Goal: Find specific fact: Find specific page/section

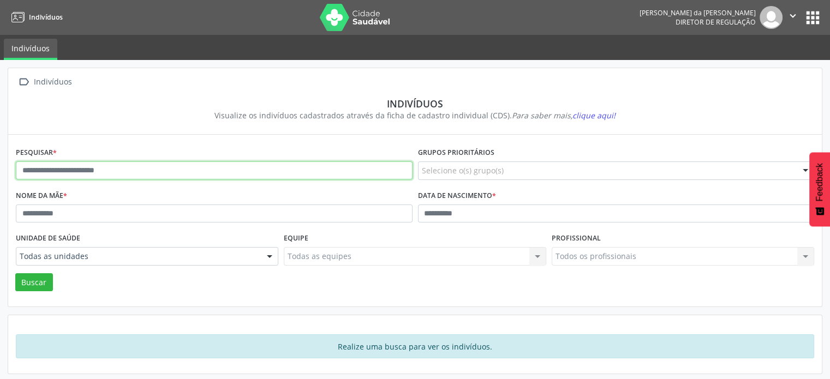
click at [203, 165] on input "text" at bounding box center [214, 170] width 397 height 19
click at [15, 273] on button "Buscar" at bounding box center [34, 282] width 38 height 19
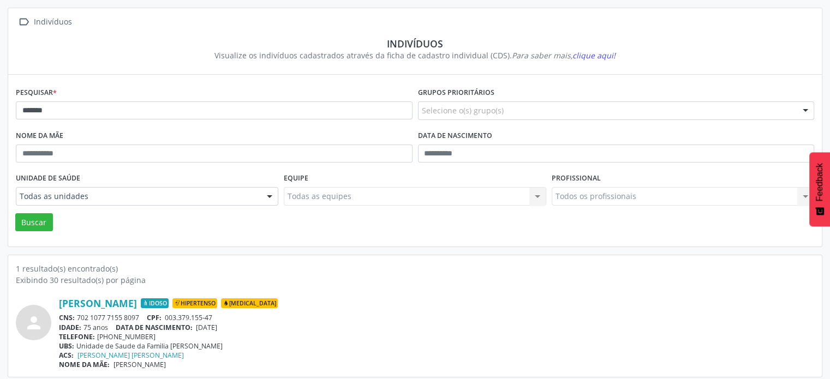
scroll to position [65, 0]
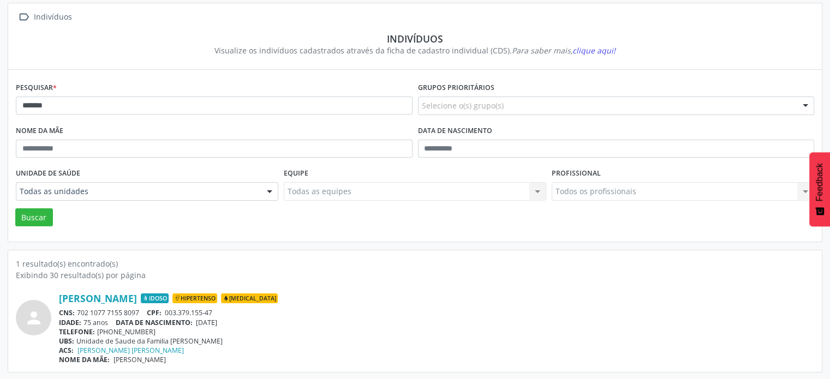
drag, startPoint x: 146, startPoint y: 312, endPoint x: 76, endPoint y: 310, distance: 70.4
click at [76, 310] on div "CNS: 702 1077 7155 8097 CPF: 003.379.155-47" at bounding box center [436, 312] width 755 height 9
copy div "702 1077 7155 8097"
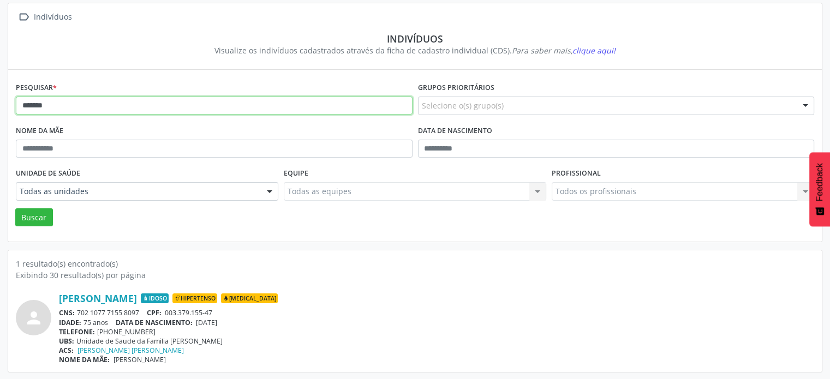
click at [196, 104] on input "******" at bounding box center [214, 106] width 397 height 19
type input "*"
click at [15, 208] on button "Buscar" at bounding box center [34, 217] width 38 height 19
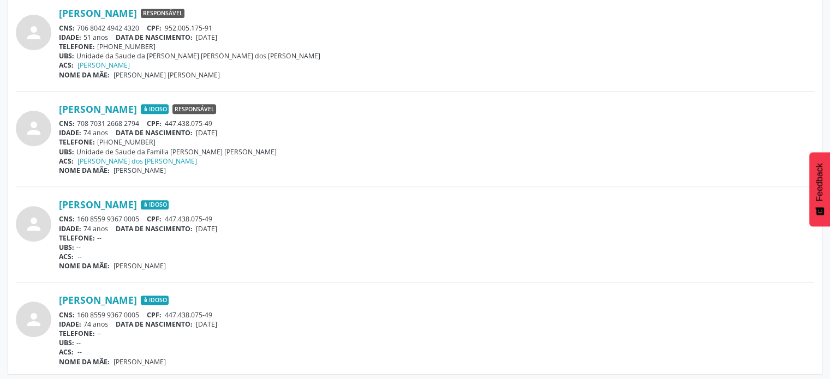
scroll to position [447, 0]
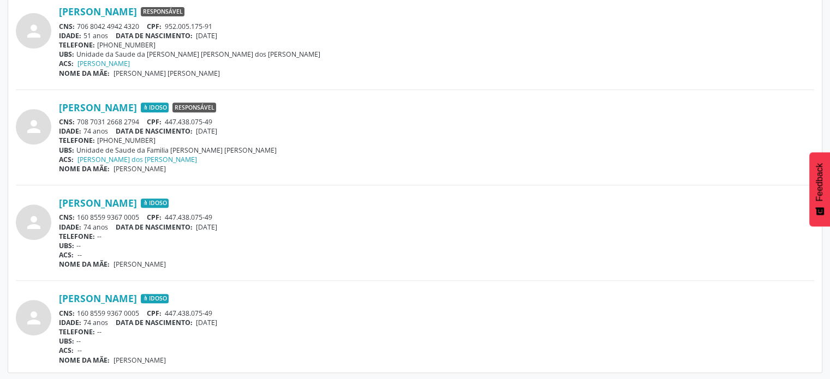
drag, startPoint x: 146, startPoint y: 120, endPoint x: 74, endPoint y: 121, distance: 71.5
click at [74, 121] on div "CNS: 708 7031 2668 2794 CPF: 447.438.075-49" at bounding box center [436, 121] width 755 height 9
copy div "708 7031 2668 2794"
drag, startPoint x: 142, startPoint y: 309, endPoint x: 79, endPoint y: 309, distance: 63.3
click at [79, 309] on div "CNS: 160 8559 9367 0005 CPF: 447.438.075-49" at bounding box center [436, 313] width 755 height 9
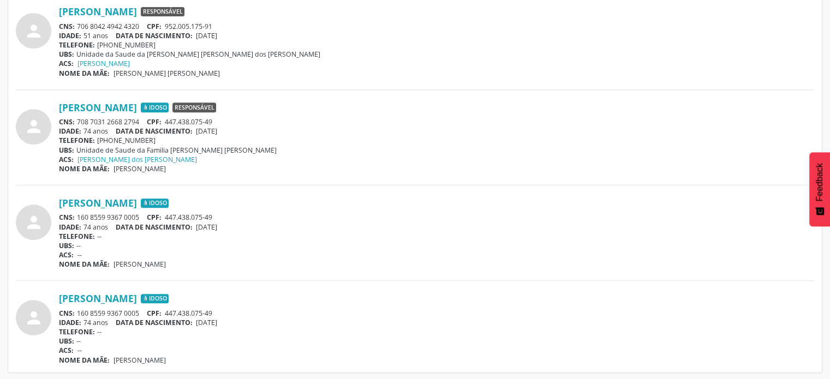
copy div "160 8559 9367 0005"
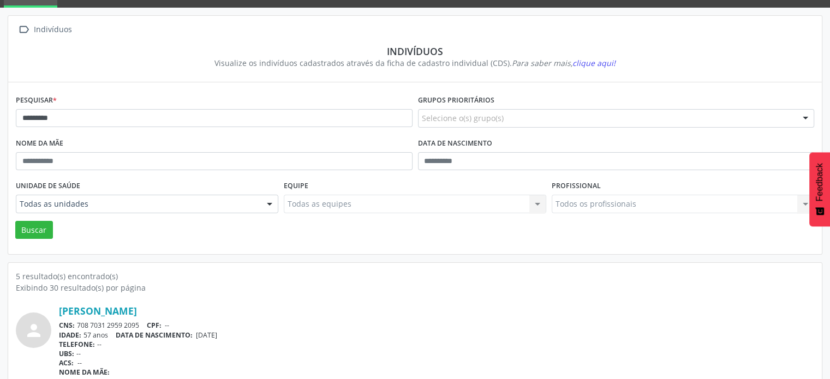
scroll to position [0, 0]
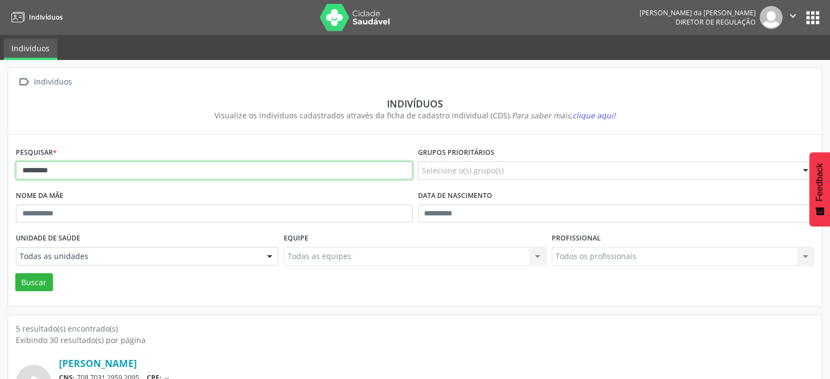
click at [188, 172] on input "*********" at bounding box center [214, 170] width 397 height 19
type input "*"
click at [15, 273] on button "Buscar" at bounding box center [34, 282] width 38 height 19
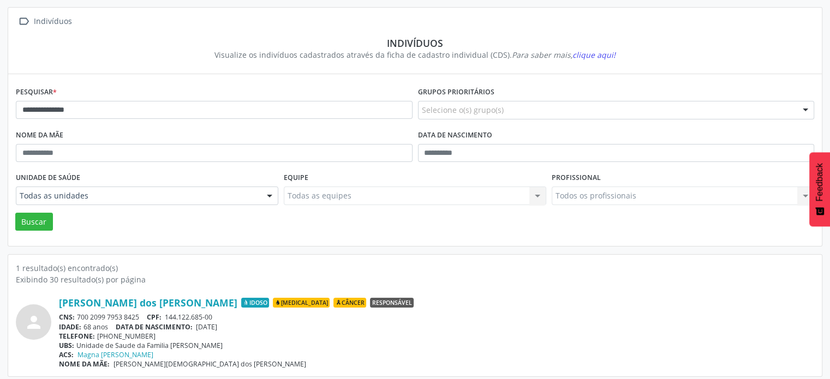
scroll to position [65, 0]
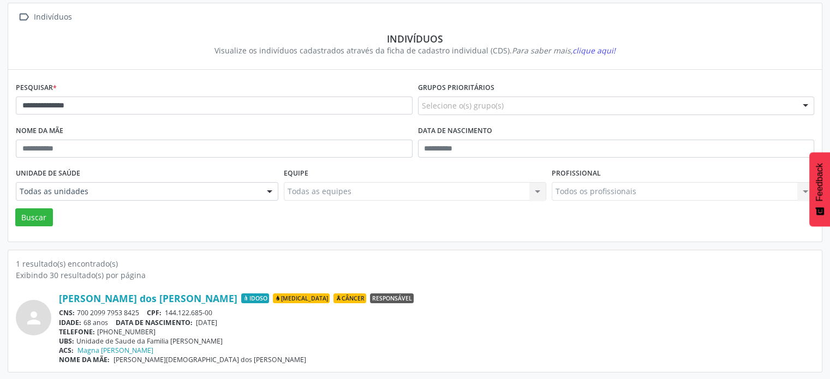
drag, startPoint x: 147, startPoint y: 312, endPoint x: 79, endPoint y: 312, distance: 68.2
click at [79, 312] on div "CNS: 700 2099 7953 8425 CPF: 144.122.685-00" at bounding box center [436, 312] width 755 height 9
copy div "700 2099 7953 8425"
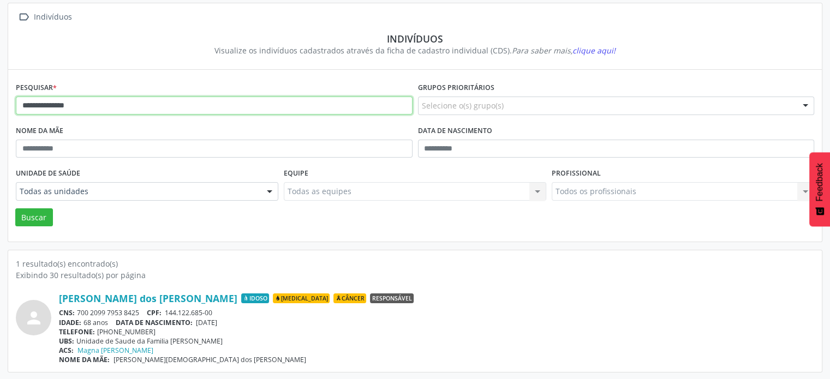
click at [118, 103] on input "**********" at bounding box center [214, 106] width 397 height 19
type input "*"
click at [15, 208] on button "Buscar" at bounding box center [34, 217] width 38 height 19
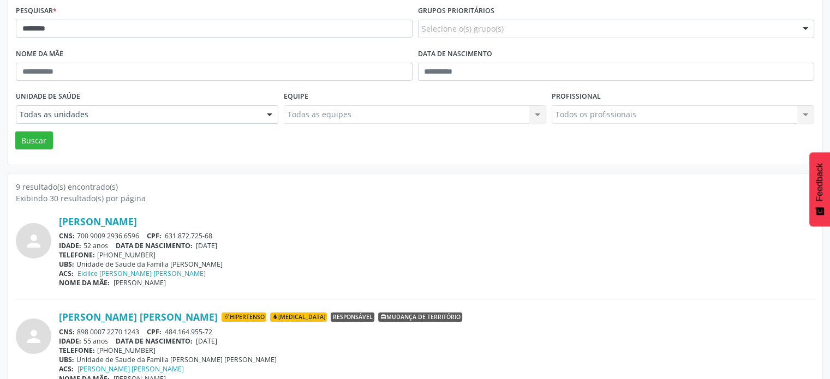
scroll to position [119, 0]
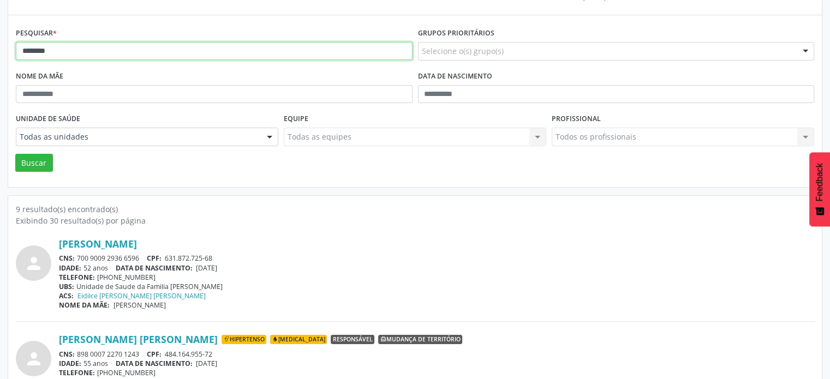
click at [69, 55] on input "********" at bounding box center [214, 51] width 397 height 19
click at [15, 154] on button "Buscar" at bounding box center [34, 163] width 38 height 19
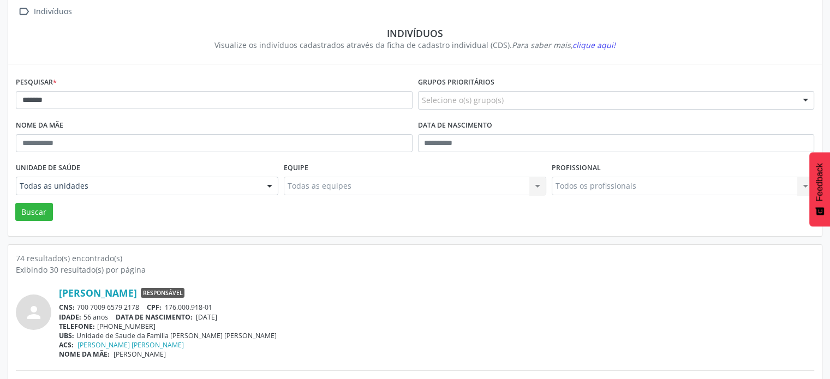
scroll to position [0, 0]
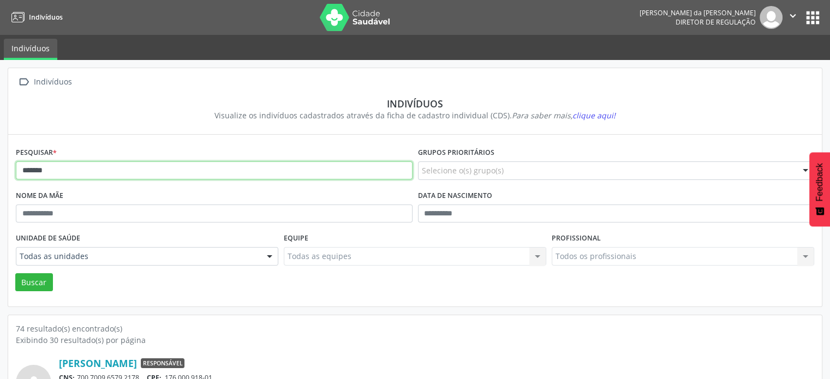
click at [21, 170] on input "******" at bounding box center [214, 170] width 397 height 19
click at [79, 172] on input "*******" at bounding box center [214, 170] width 397 height 19
click at [15, 273] on button "Buscar" at bounding box center [34, 282] width 38 height 19
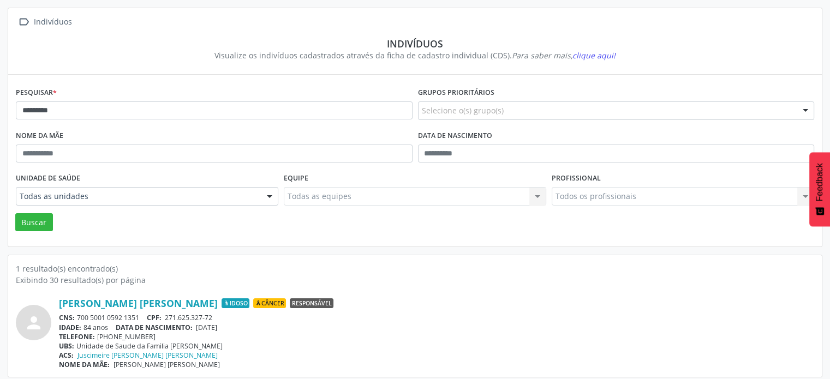
scroll to position [65, 0]
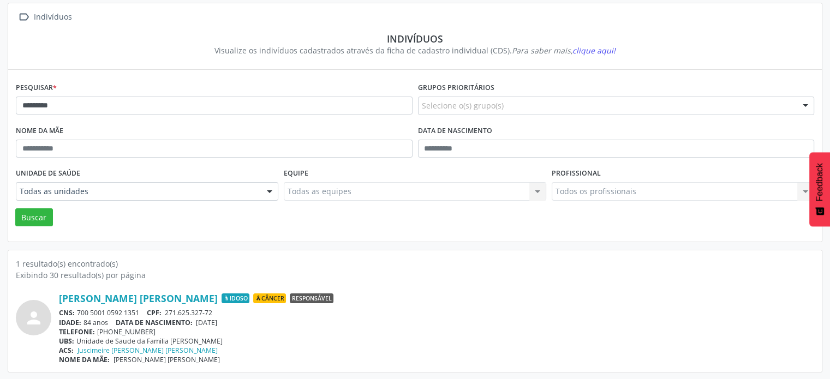
drag, startPoint x: 140, startPoint y: 309, endPoint x: 77, endPoint y: 310, distance: 62.2
click at [77, 310] on div "CNS: 700 5001 0592 1351 CPF: 271.625.327-72" at bounding box center [436, 312] width 755 height 9
copy div "700 5001 0592 1351"
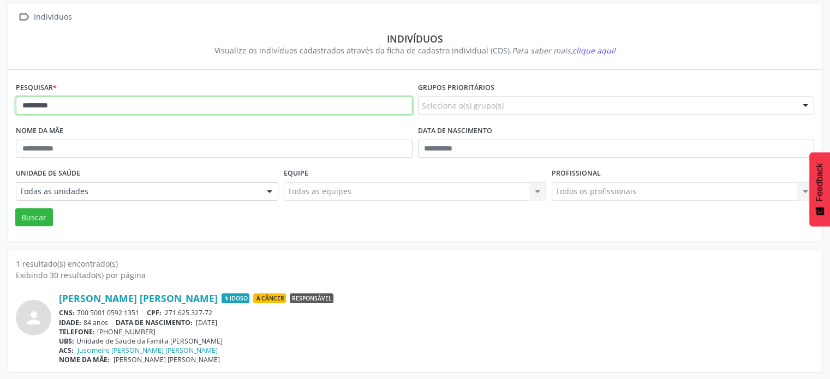
click at [170, 103] on input "*********" at bounding box center [214, 106] width 397 height 19
type input "*"
click at [15, 208] on button "Buscar" at bounding box center [34, 217] width 38 height 19
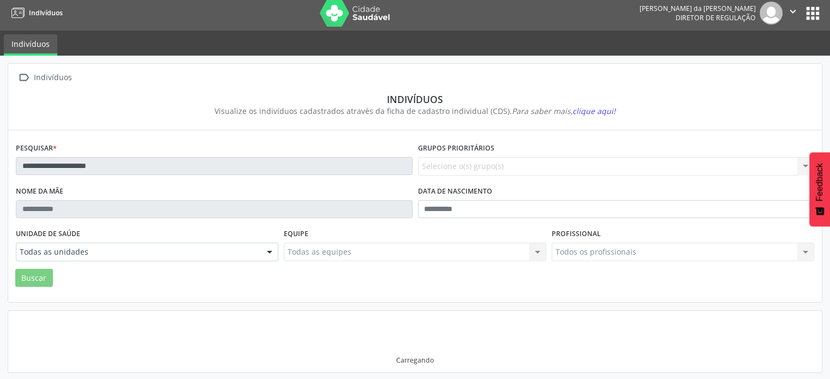
scroll to position [1, 0]
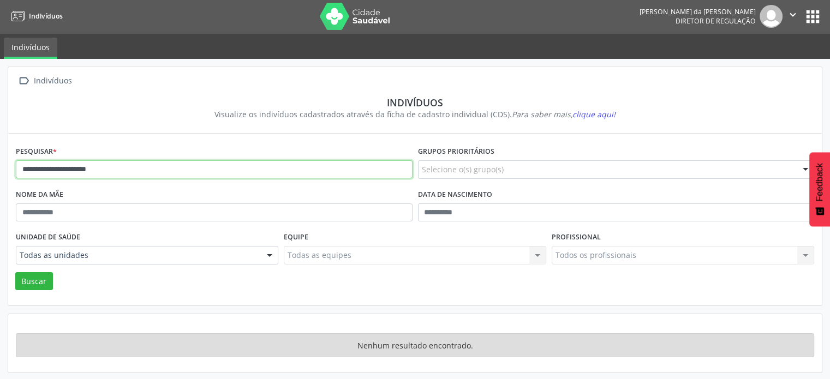
click at [142, 166] on input "**********" at bounding box center [214, 169] width 397 height 19
click at [15, 272] on button "Buscar" at bounding box center [34, 281] width 38 height 19
click at [135, 170] on input "**********" at bounding box center [214, 169] width 397 height 19
click at [15, 272] on button "Buscar" at bounding box center [34, 281] width 38 height 19
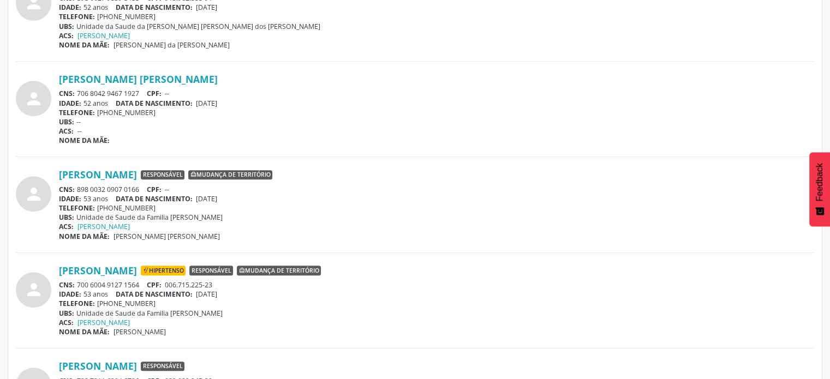
scroll to position [656, 0]
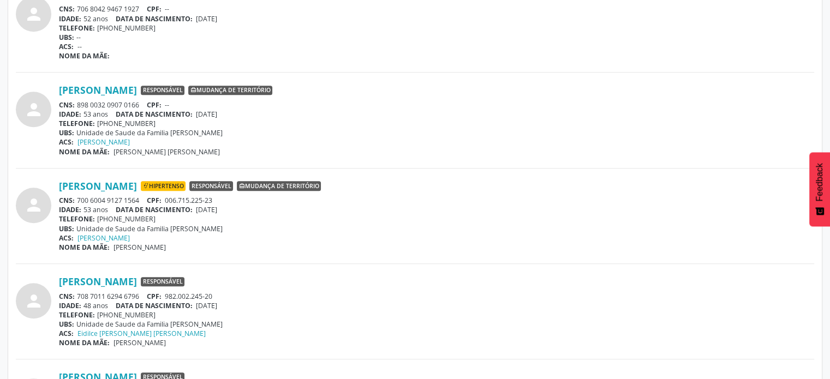
drag, startPoint x: 141, startPoint y: 198, endPoint x: 75, endPoint y: 199, distance: 66.6
click at [75, 199] on div "CNS: 700 6004 9127 1564 CPF: 006.715.225-23" at bounding box center [436, 200] width 755 height 9
copy div "700 6004 9127 1564"
click at [291, 51] on div "NOME DA MÃE:" at bounding box center [436, 55] width 755 height 9
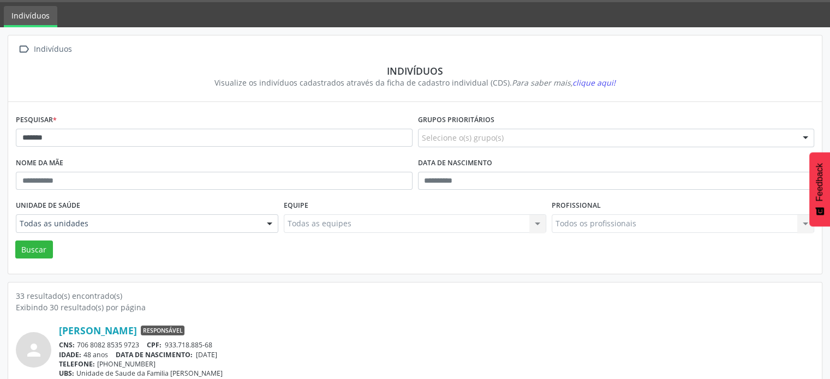
scroll to position [0, 0]
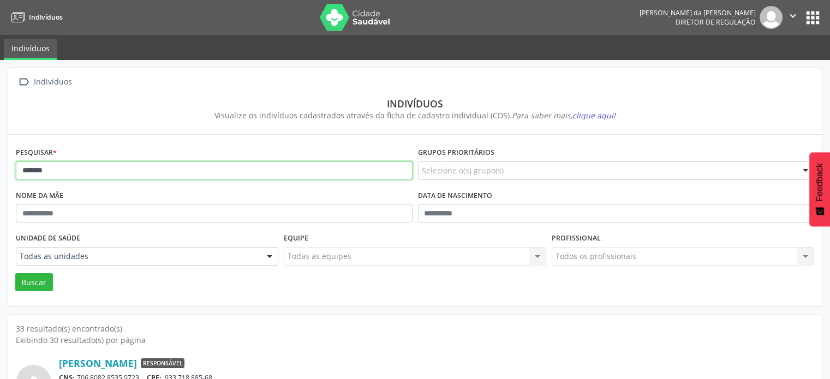
drag, startPoint x: 195, startPoint y: 174, endPoint x: 190, endPoint y: 170, distance: 6.7
click at [195, 173] on input "*******" at bounding box center [214, 170] width 397 height 19
type input "*"
click at [15, 273] on button "Buscar" at bounding box center [34, 282] width 38 height 19
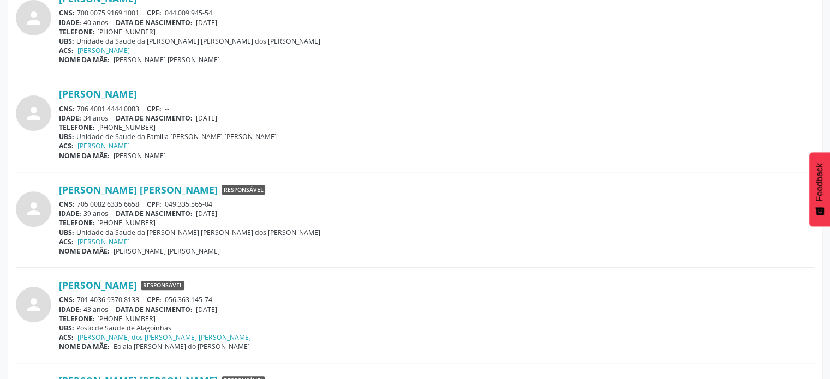
scroll to position [382, 0]
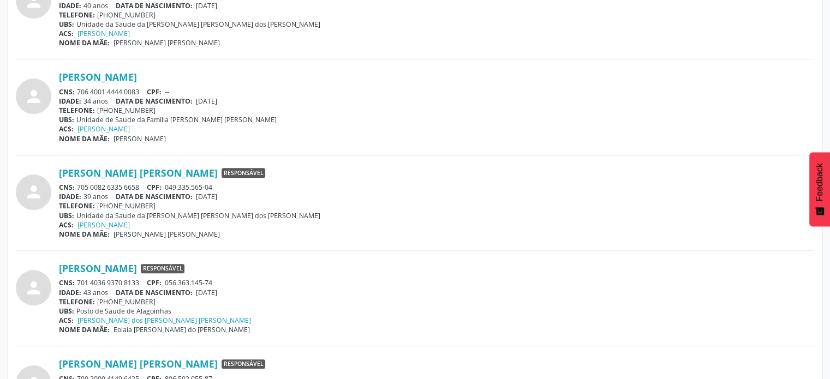
drag, startPoint x: 140, startPoint y: 184, endPoint x: 79, endPoint y: 184, distance: 61.1
click at [78, 184] on div "CNS: 705 0082 6335 6658 CPF: 049.335.565-04" at bounding box center [436, 187] width 755 height 9
copy div "705 0082 6335 6658"
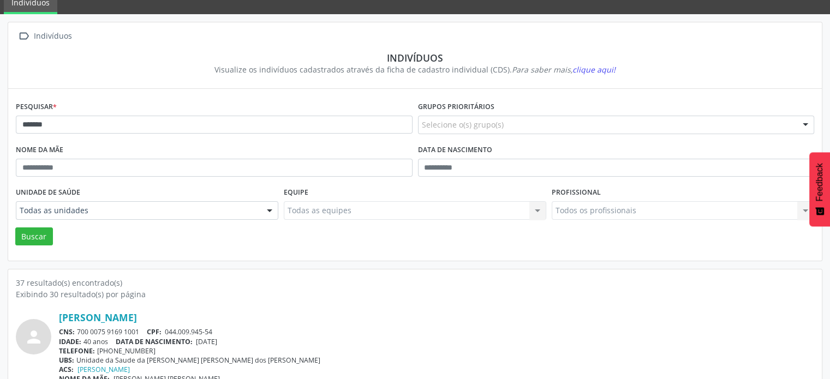
scroll to position [0, 0]
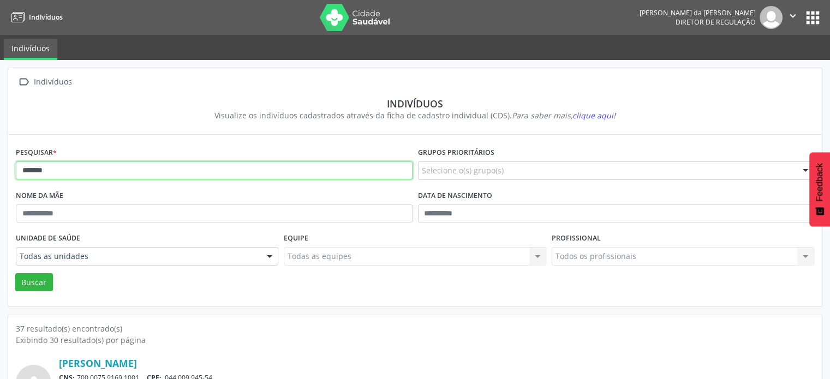
drag, startPoint x: 195, startPoint y: 166, endPoint x: 190, endPoint y: 161, distance: 7.3
click at [194, 165] on input "*******" at bounding box center [214, 170] width 397 height 19
type input "*"
click at [15, 273] on button "Buscar" at bounding box center [34, 282] width 38 height 19
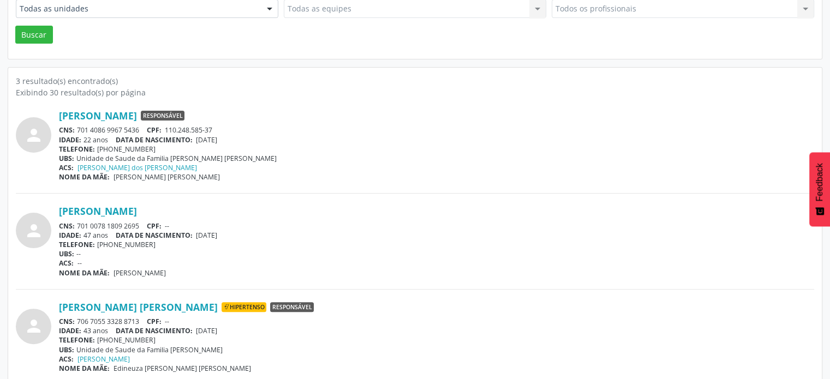
scroll to position [256, 0]
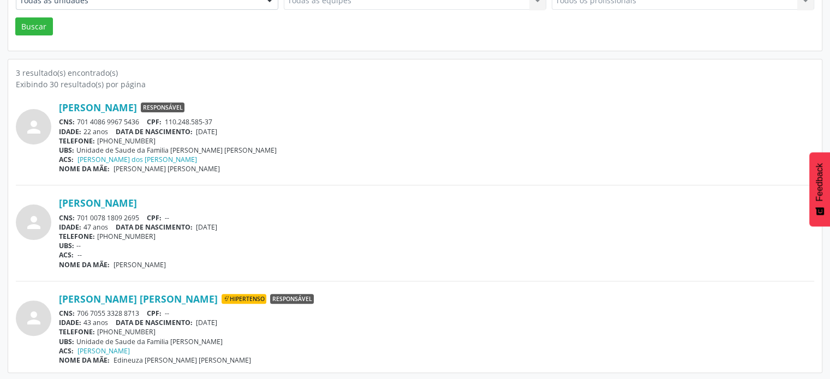
drag, startPoint x: 146, startPoint y: 308, endPoint x: 76, endPoint y: 312, distance: 69.9
click at [76, 312] on div "CNS: 706 7055 3328 8713 CPF: --" at bounding box center [436, 313] width 755 height 9
copy div "706 7055 3328 8713"
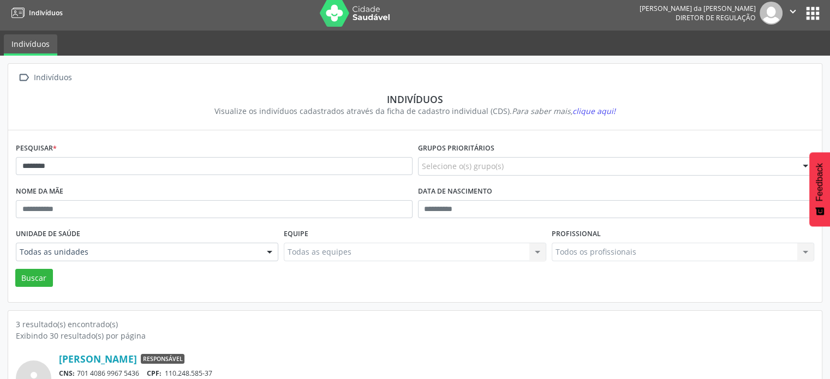
scroll to position [0, 0]
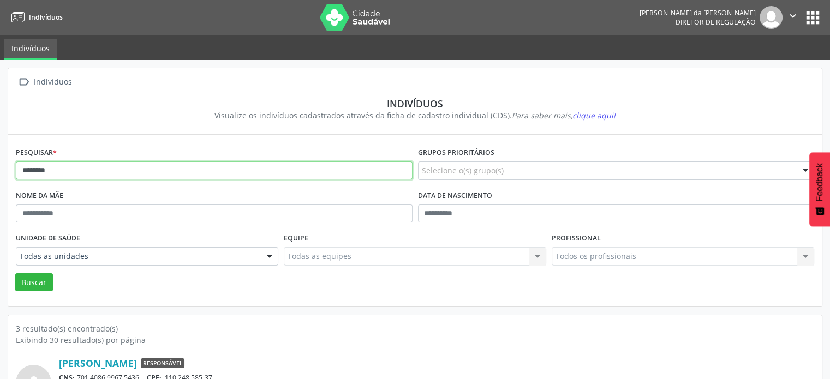
click at [114, 169] on input "********" at bounding box center [214, 170] width 397 height 19
type input "*"
click at [15, 273] on button "Buscar" at bounding box center [34, 282] width 38 height 19
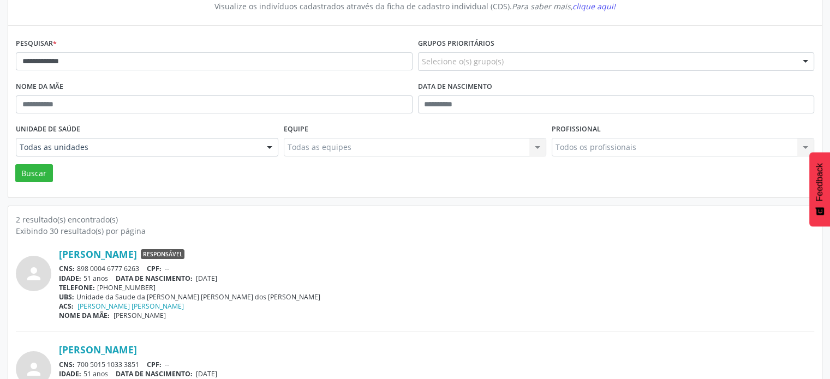
drag, startPoint x: 142, startPoint y: 266, endPoint x: 75, endPoint y: 271, distance: 66.7
click at [75, 271] on div "CNS: 898 0004 6777 6263 CPF: --" at bounding box center [436, 268] width 755 height 9
copy div "898 0004 6777 6263"
click at [131, 56] on input "**********" at bounding box center [214, 61] width 397 height 19
type input "*"
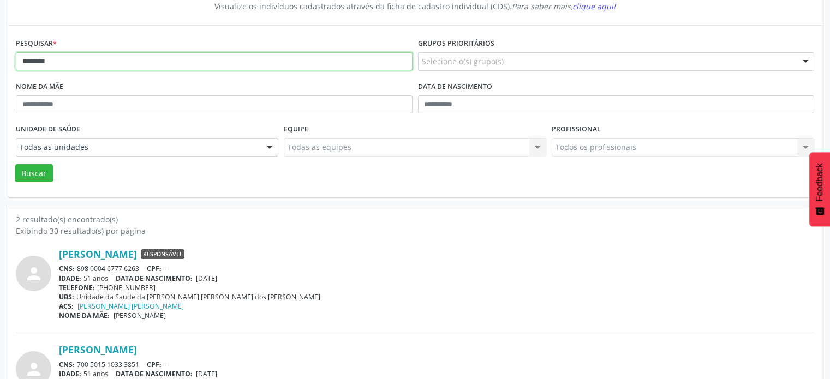
click at [15, 164] on button "Buscar" at bounding box center [34, 173] width 38 height 19
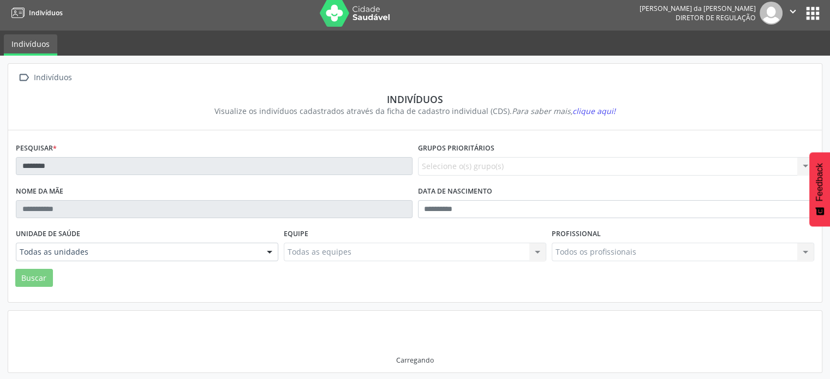
scroll to position [1, 0]
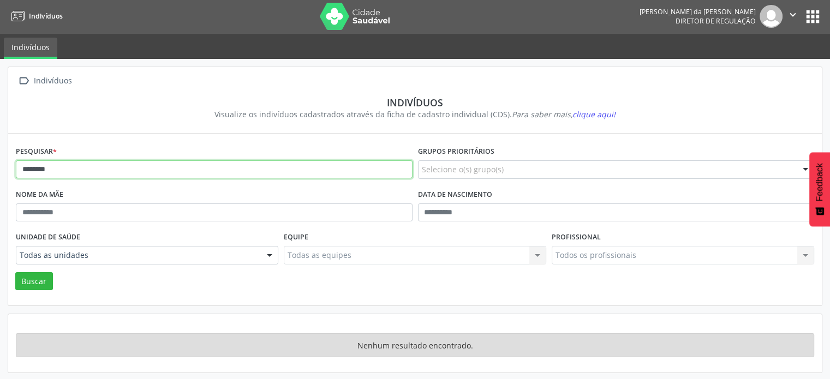
click at [39, 169] on input "********" at bounding box center [214, 169] width 397 height 19
click at [66, 173] on input "*******" at bounding box center [214, 169] width 397 height 19
click at [15, 272] on button "Buscar" at bounding box center [34, 281] width 38 height 19
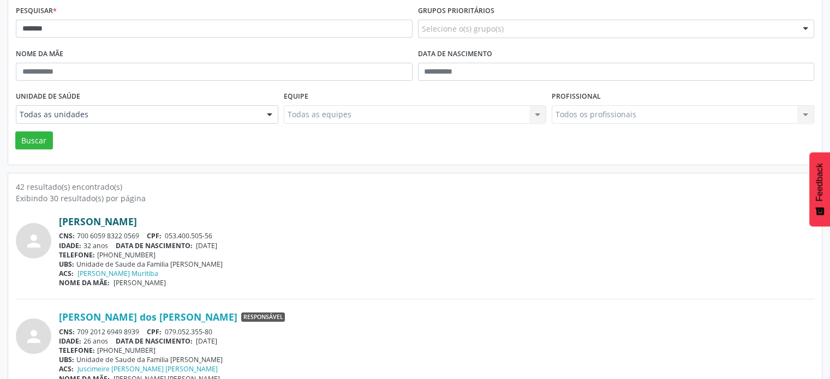
scroll to position [165, 0]
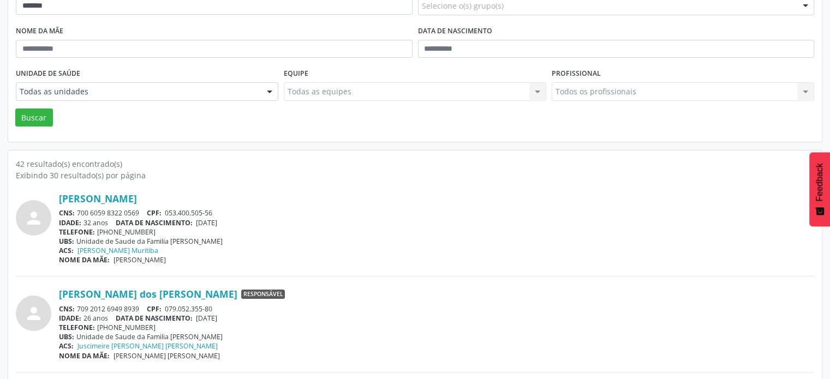
drag, startPoint x: 143, startPoint y: 210, endPoint x: 77, endPoint y: 210, distance: 66.0
click at [77, 210] on div "CNS: 700 6059 8322 0569 CPF: 053.400.505-56" at bounding box center [436, 212] width 755 height 9
copy div "700 6059 8322 0569"
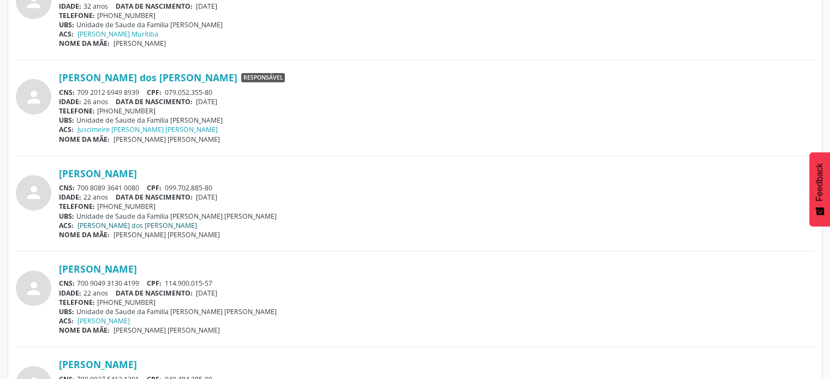
scroll to position [383, 0]
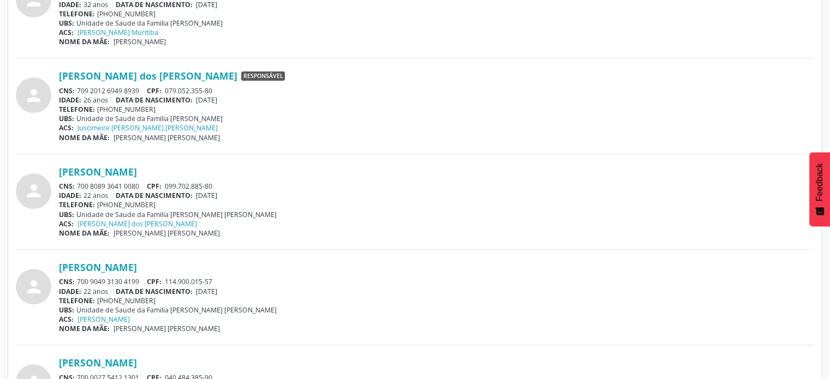
drag, startPoint x: 142, startPoint y: 183, endPoint x: 79, endPoint y: 183, distance: 63.3
click at [77, 184] on div "CNS: 700 8089 3641 0080 CPF: 099.702.885-80" at bounding box center [436, 186] width 755 height 9
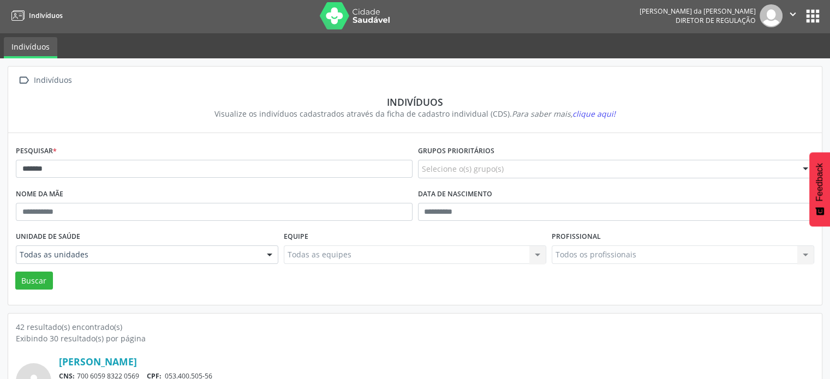
scroll to position [1, 0]
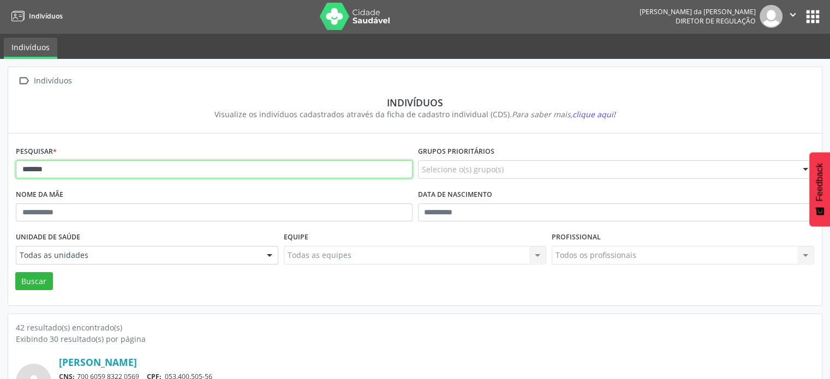
click at [72, 169] on input "*******" at bounding box center [214, 169] width 397 height 19
type input "*"
click at [15, 272] on button "Buscar" at bounding box center [34, 281] width 38 height 19
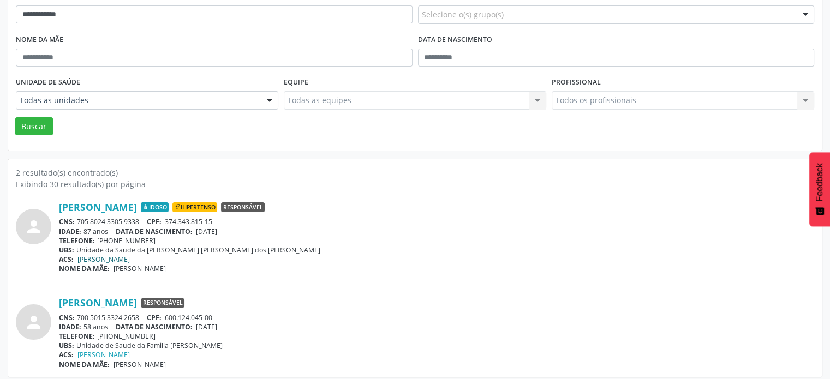
scroll to position [160, 0]
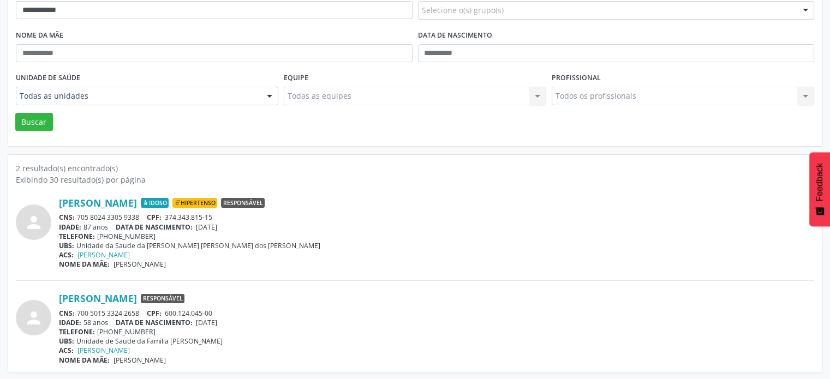
drag, startPoint x: 143, startPoint y: 213, endPoint x: 76, endPoint y: 218, distance: 67.3
click at [76, 218] on div "CNS: 705 8024 3305 9338 CPF: 374.343.815-15" at bounding box center [436, 217] width 755 height 9
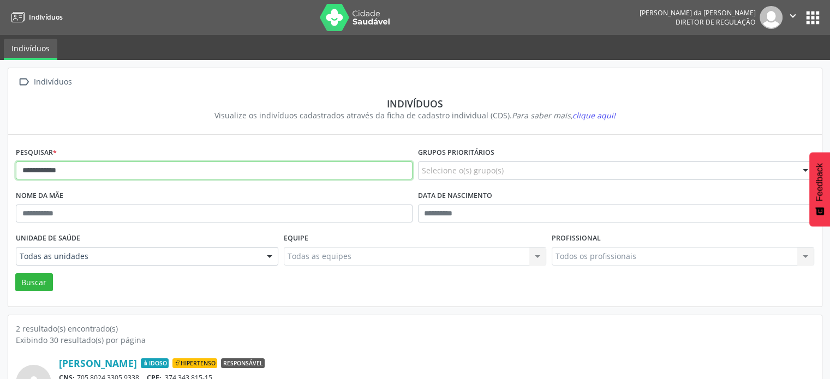
click at [196, 173] on input "**********" at bounding box center [214, 170] width 397 height 19
type input "*"
type input "**********"
click at [15, 273] on button "Buscar" at bounding box center [34, 282] width 38 height 19
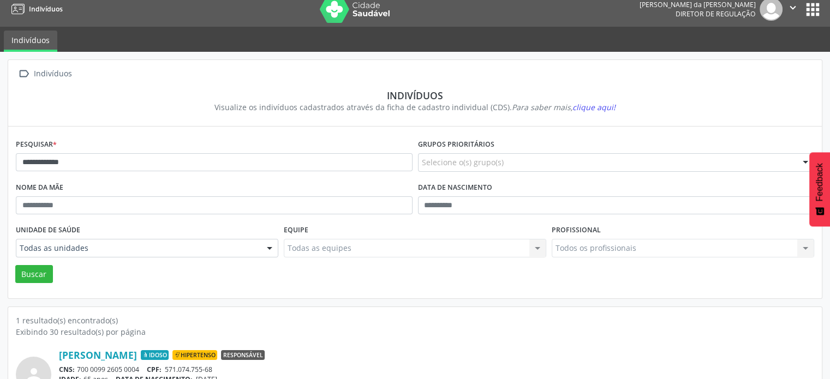
scroll to position [65, 0]
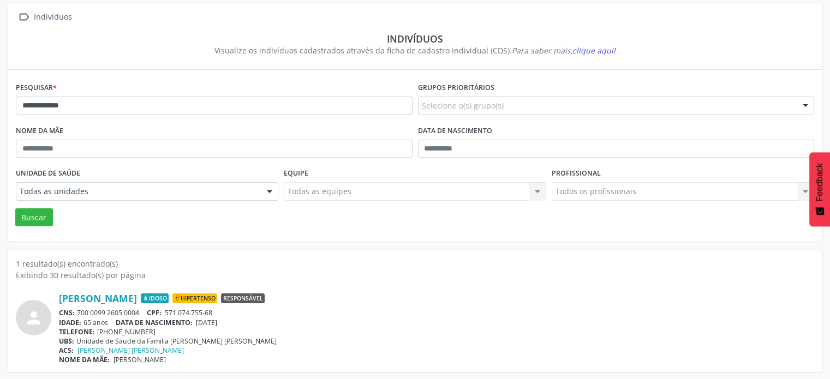
drag, startPoint x: 142, startPoint y: 312, endPoint x: 74, endPoint y: 310, distance: 67.7
click at [74, 310] on div "CNS: 700 0099 2605 0004 CPF: 571.074.755-68" at bounding box center [436, 312] width 755 height 9
